Goal: Information Seeking & Learning: Learn about a topic

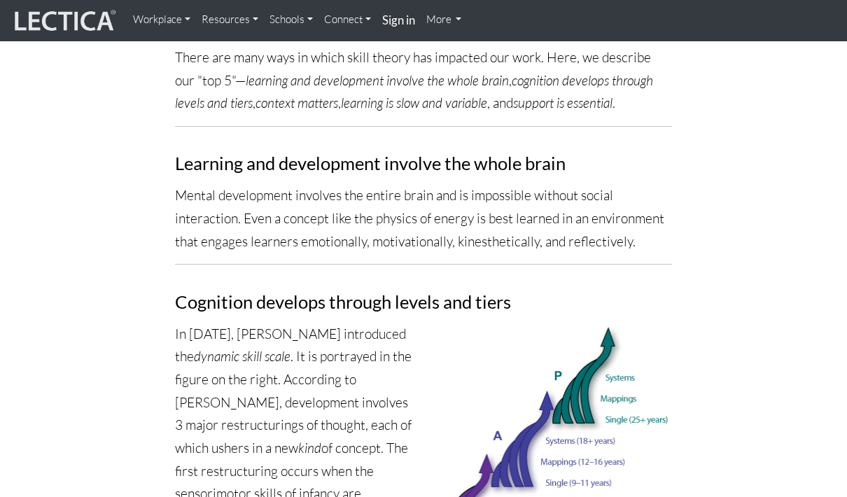
scroll to position [508, 0]
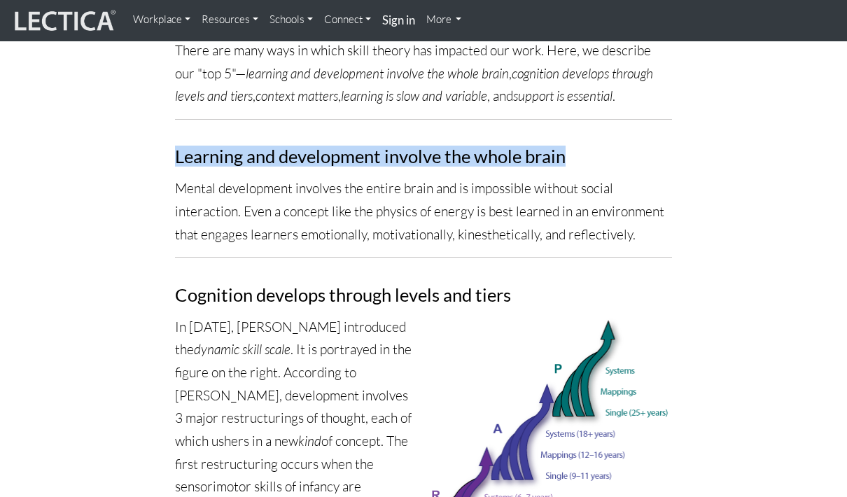
copy h3 "Learning and development involve the whole brain"
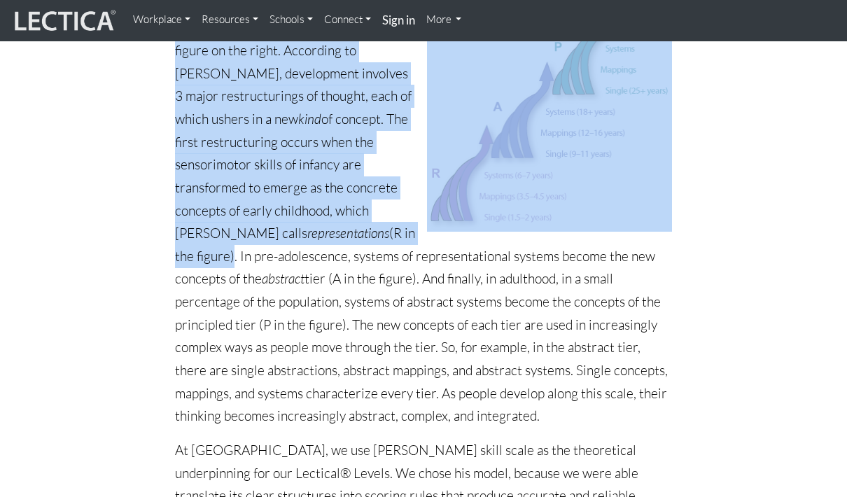
scroll to position [831, 0]
copy div "Cognition develops through levels and tiers In [DATE], [PERSON_NAME] introduced…"
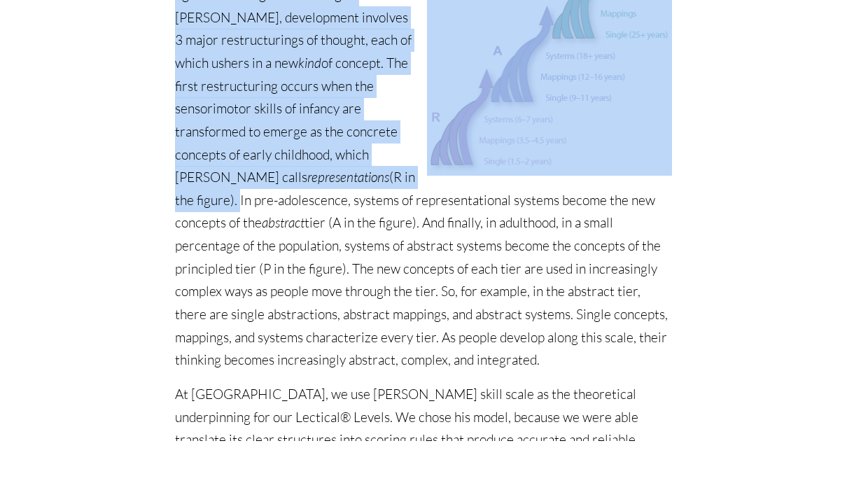
click at [423, 134] on p "In [DATE], [PERSON_NAME] introduced the dynamic skill scale . It is portrayed i…" at bounding box center [423, 211] width 497 height 434
copy p "In pre-adolescence, systems of representational systems become the new concepts…"
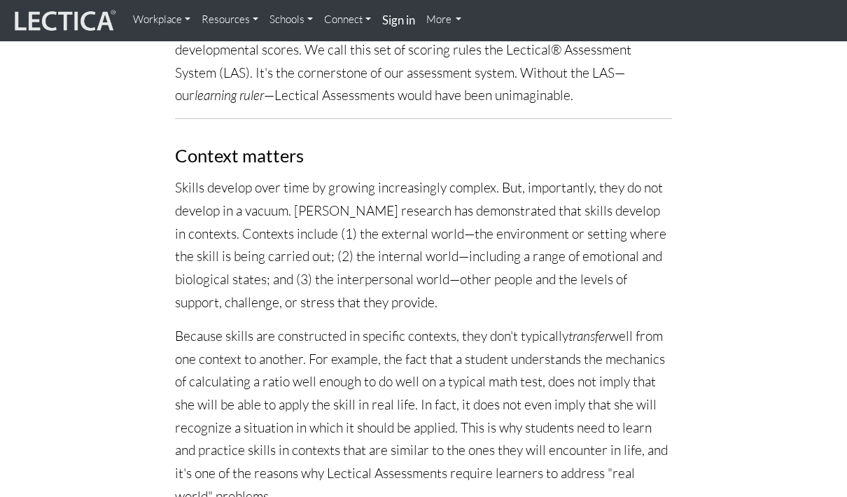
scroll to position [1301, 0]
copy div "Loremip dolorsi Ametco adipisc elit sedd ei tempori utlaboreetdo magnaal. Eni, …"
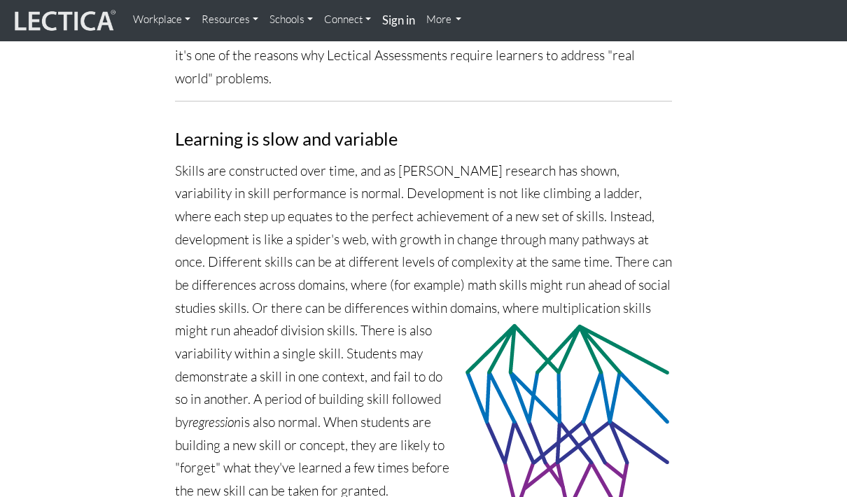
scroll to position [1718, 0]
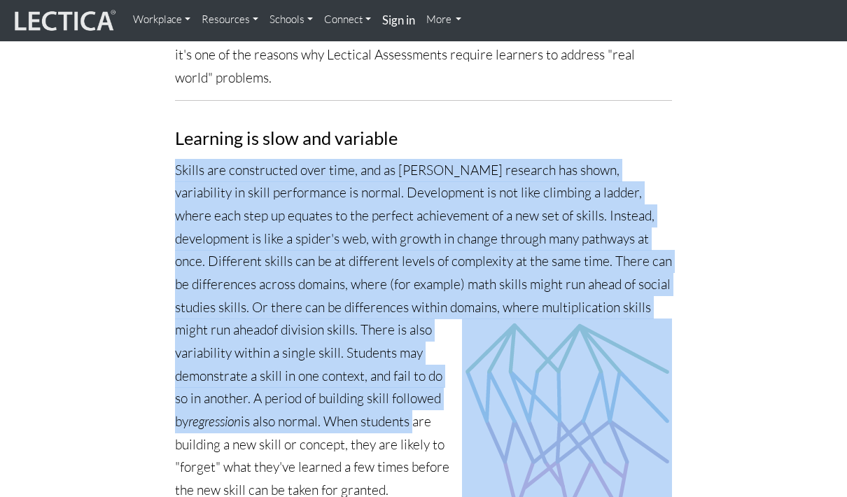
copy p "Skills are constructed over time, and as [PERSON_NAME] research has shown, vari…"
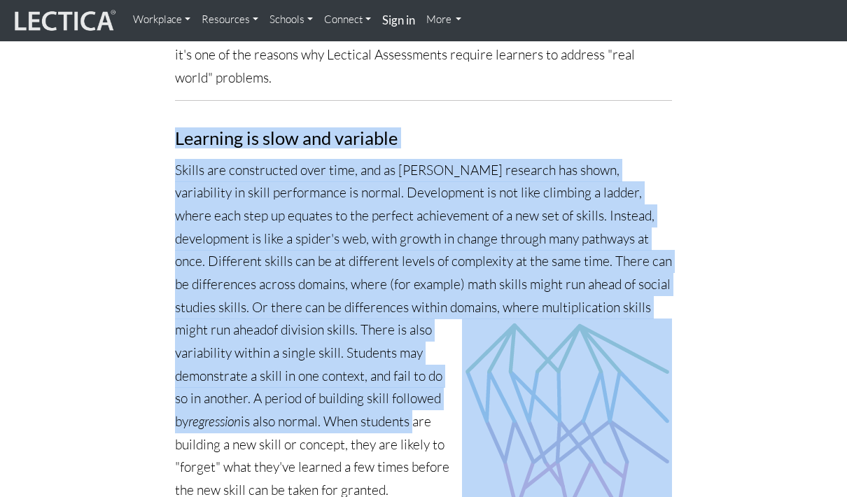
copy div "Learning is slow and variable Skills are constructed over time, and as [PERSON_…"
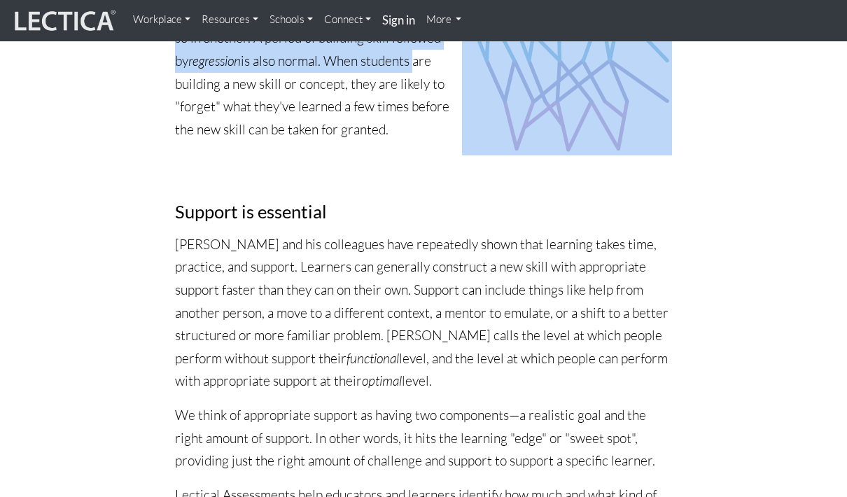
scroll to position [2079, 0]
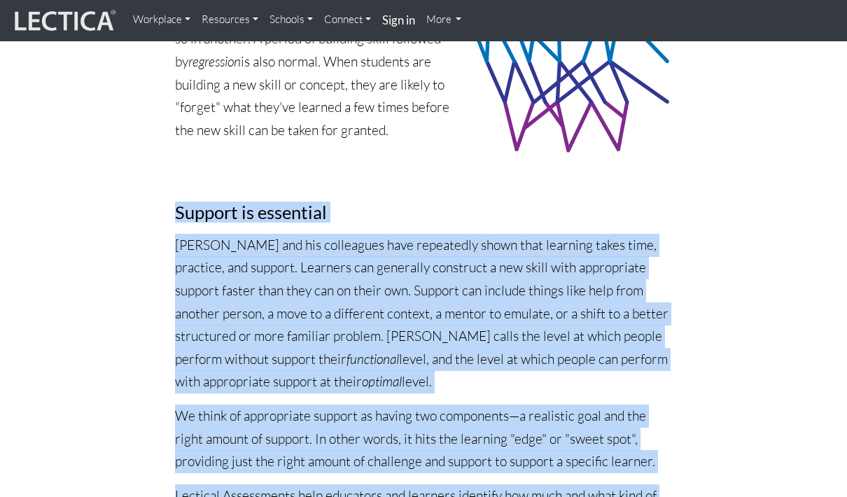
copy div "Loremip do sitametco Ad. Elitsed doe tem incididunt utla etdolorema aliqu enim …"
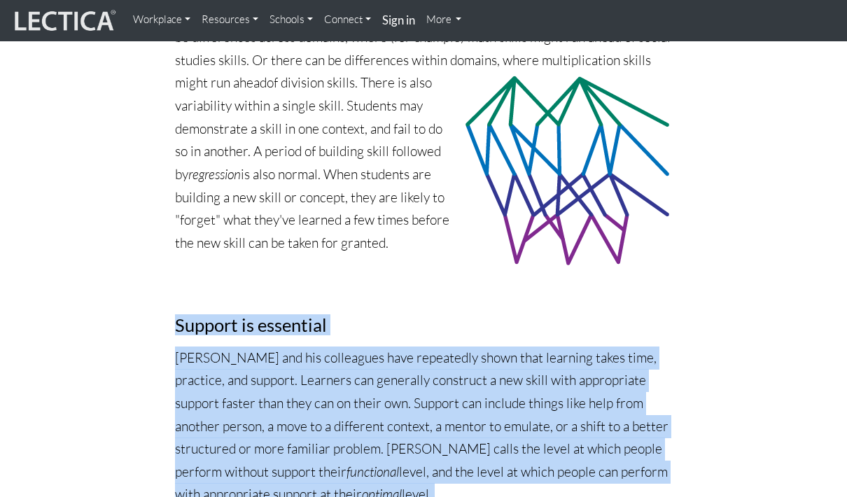
scroll to position [1966, 0]
copy p "students are building a new skill or concept, they are likely to "forget" what …"
